Goal: Task Accomplishment & Management: Manage account settings

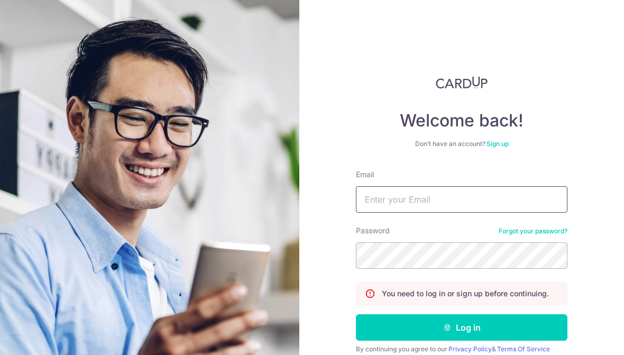
click at [423, 202] on input "Email" at bounding box center [461, 199] width 211 height 26
type input "[EMAIL_ADDRESS][DOMAIN_NAME]"
click at [391, 322] on button "Log in" at bounding box center [461, 327] width 211 height 26
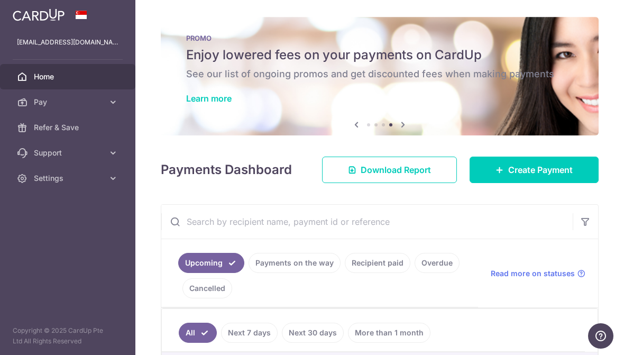
click at [0, 0] on button "button" at bounding box center [0, 0] width 0 height 0
click at [99, 179] on span "Settings" at bounding box center [69, 178] width 70 height 11
click at [39, 228] on span "Logout" at bounding box center [69, 229] width 70 height 11
